Goal: Task Accomplishment & Management: Use online tool/utility

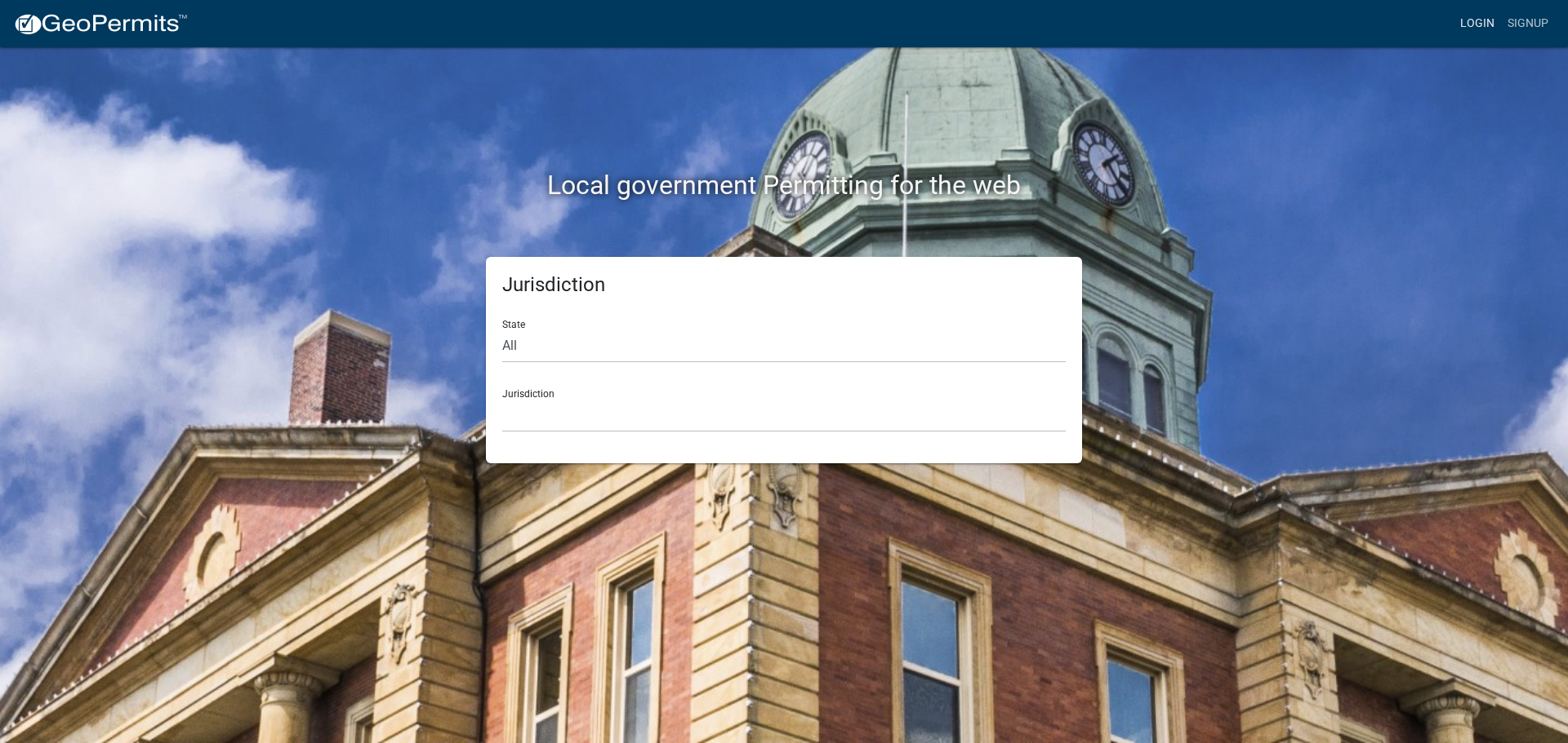
click at [1484, 22] on link "Login" at bounding box center [1477, 23] width 47 height 31
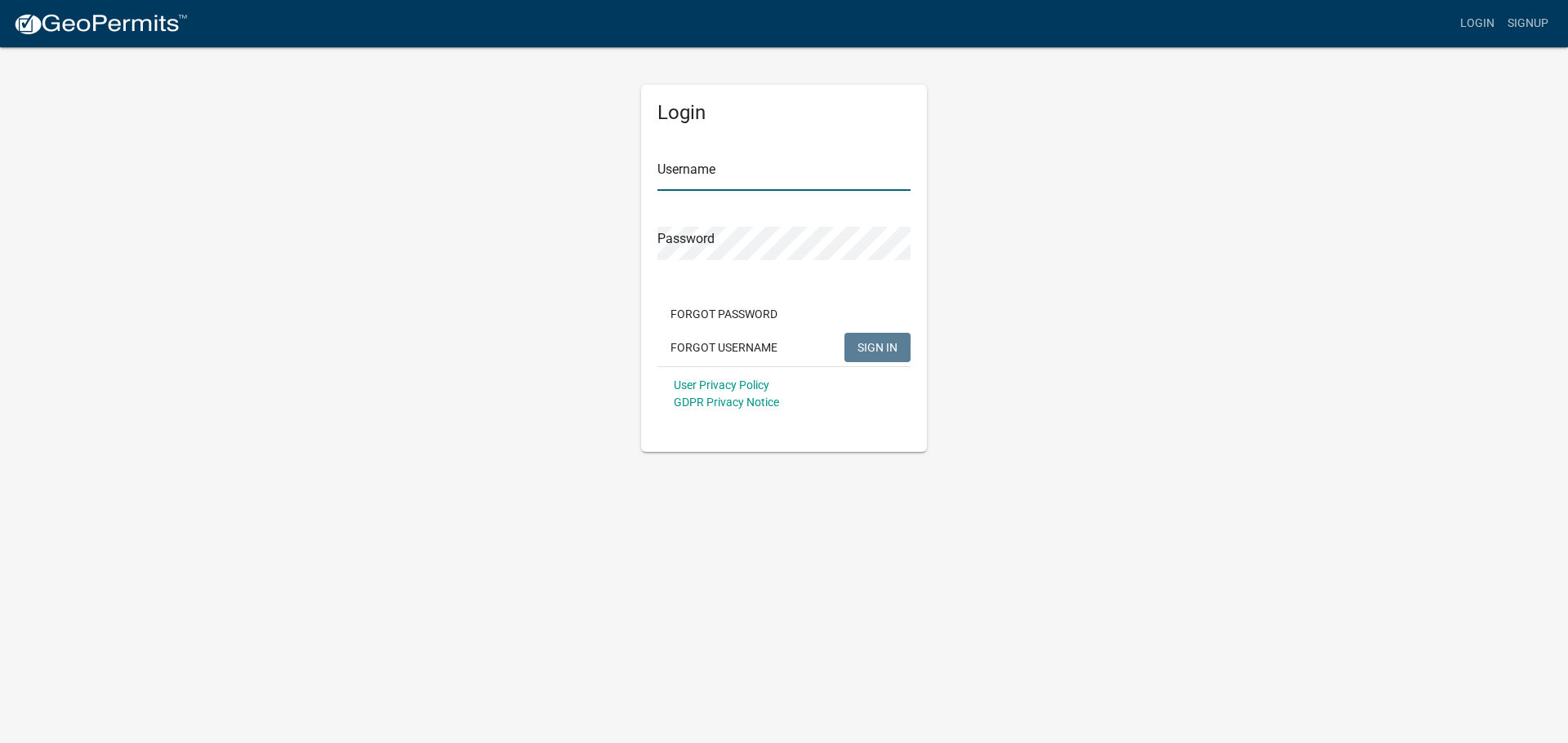
click at [728, 180] on input "Username" at bounding box center [784, 174] width 253 height 33
type input "seckert08"
click at [844, 333] on button "SIGN IN" at bounding box center [877, 348] width 67 height 29
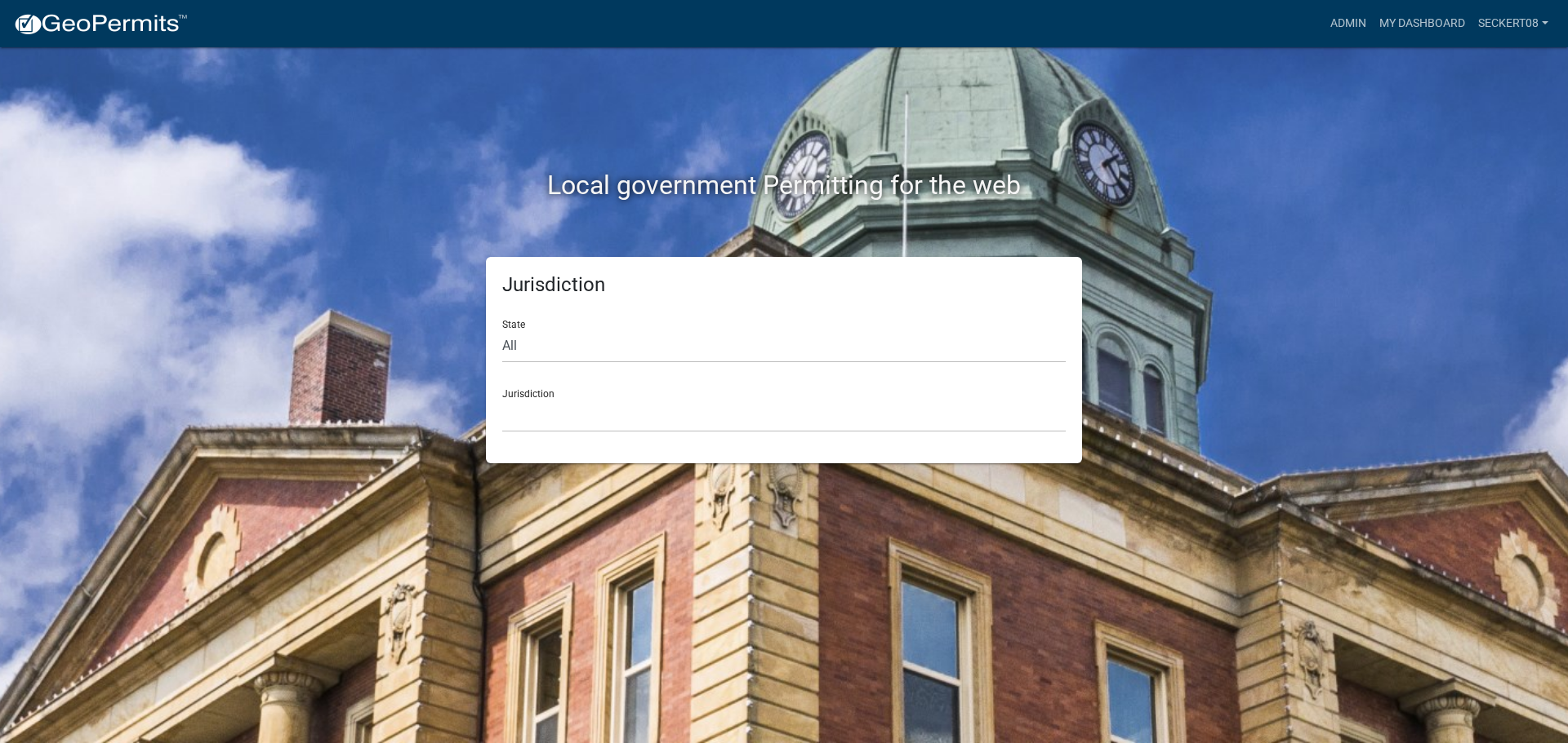
click at [304, 73] on div "Local government Permitting for the web Jurisdiction State All [US_STATE] [US_S…" at bounding box center [784, 372] width 1568 height 743
click at [1276, 677] on div "Local government Permitting for the web Jurisdiction State All [US_STATE] [US_S…" at bounding box center [784, 372] width 1568 height 743
